Goal: Information Seeking & Learning: Find specific fact

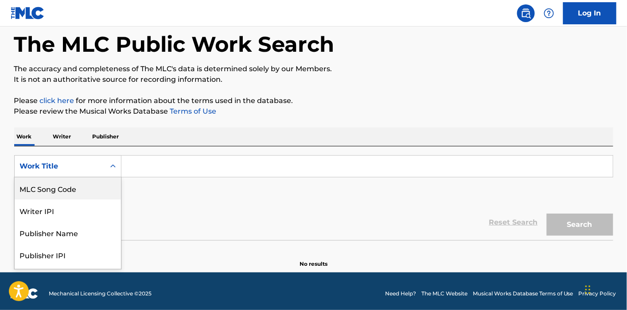
click at [149, 161] on input "Search Form" at bounding box center [366, 166] width 491 height 21
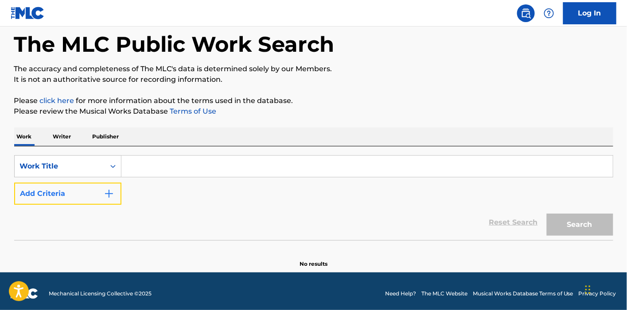
click at [84, 198] on button "Add Criteria" at bounding box center [67, 194] width 107 height 22
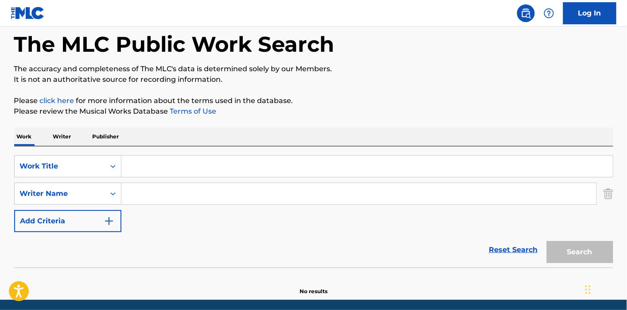
click at [142, 174] on input "Search Form" at bounding box center [366, 166] width 491 height 21
type input "reborn"
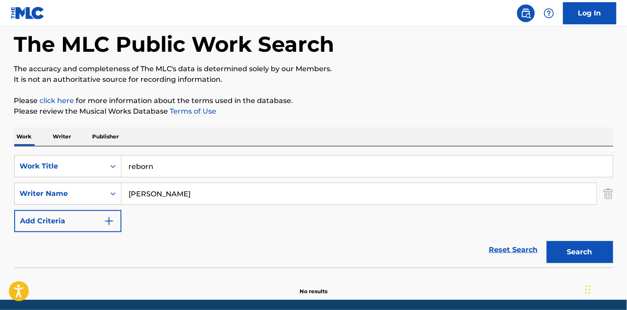
type input "[PERSON_NAME]"
click at [547, 241] on button "Search" at bounding box center [580, 252] width 66 height 22
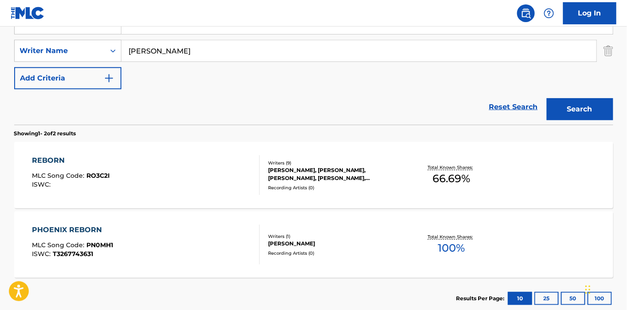
scroll to position [189, 0]
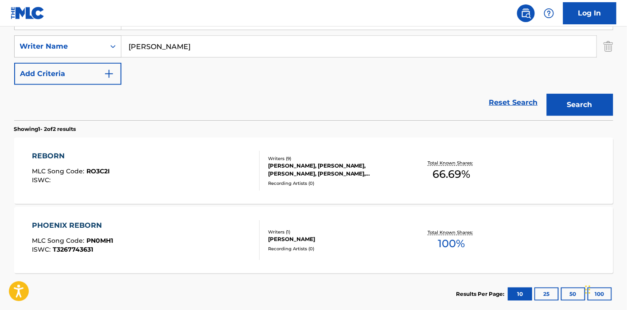
click at [365, 160] on div "Writers ( 9 )" at bounding box center [335, 158] width 134 height 7
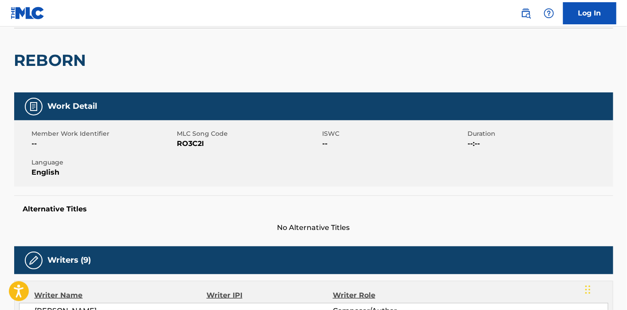
scroll to position [50, 0]
